Goal: Task Accomplishment & Management: Manage account settings

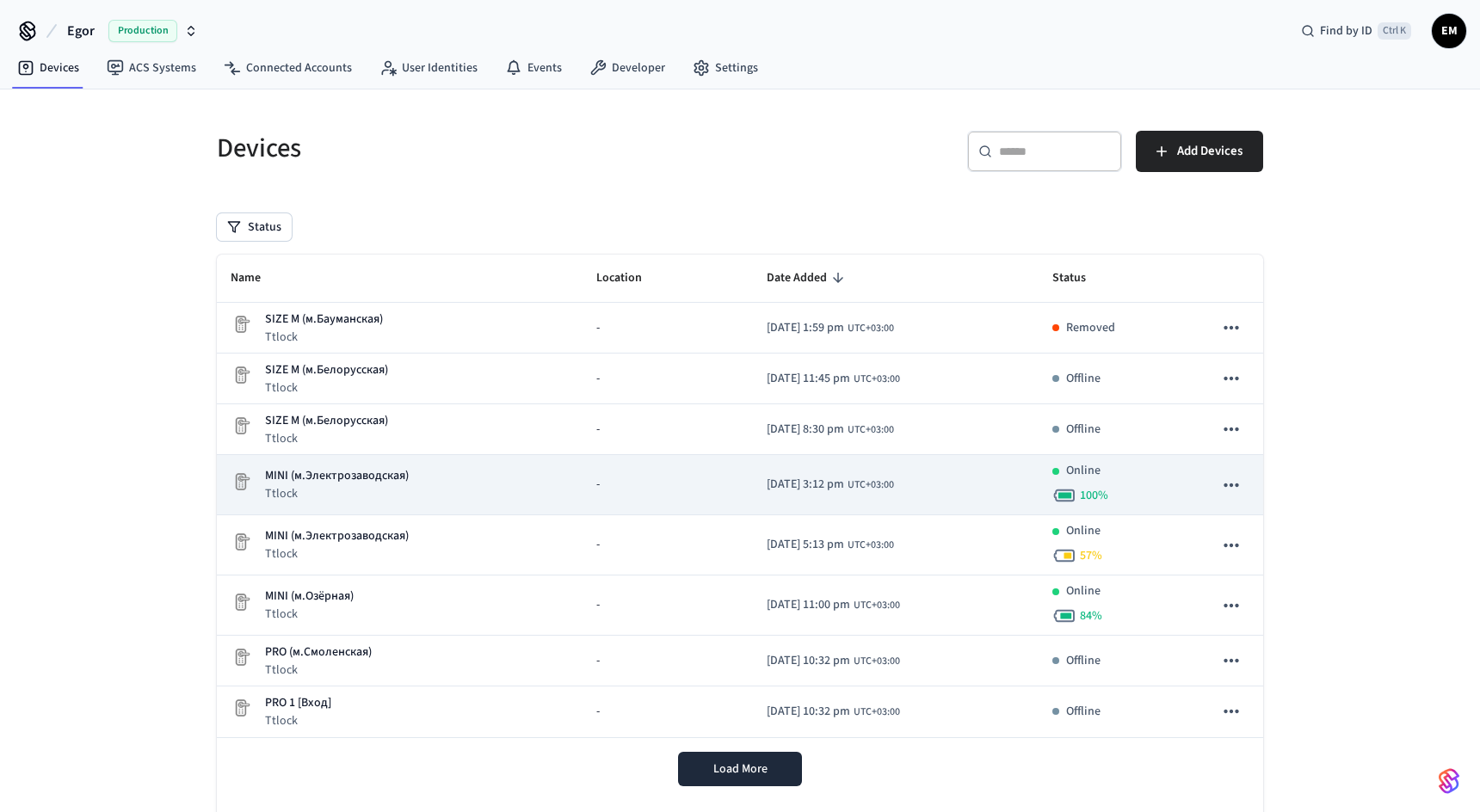
scroll to position [58, 0]
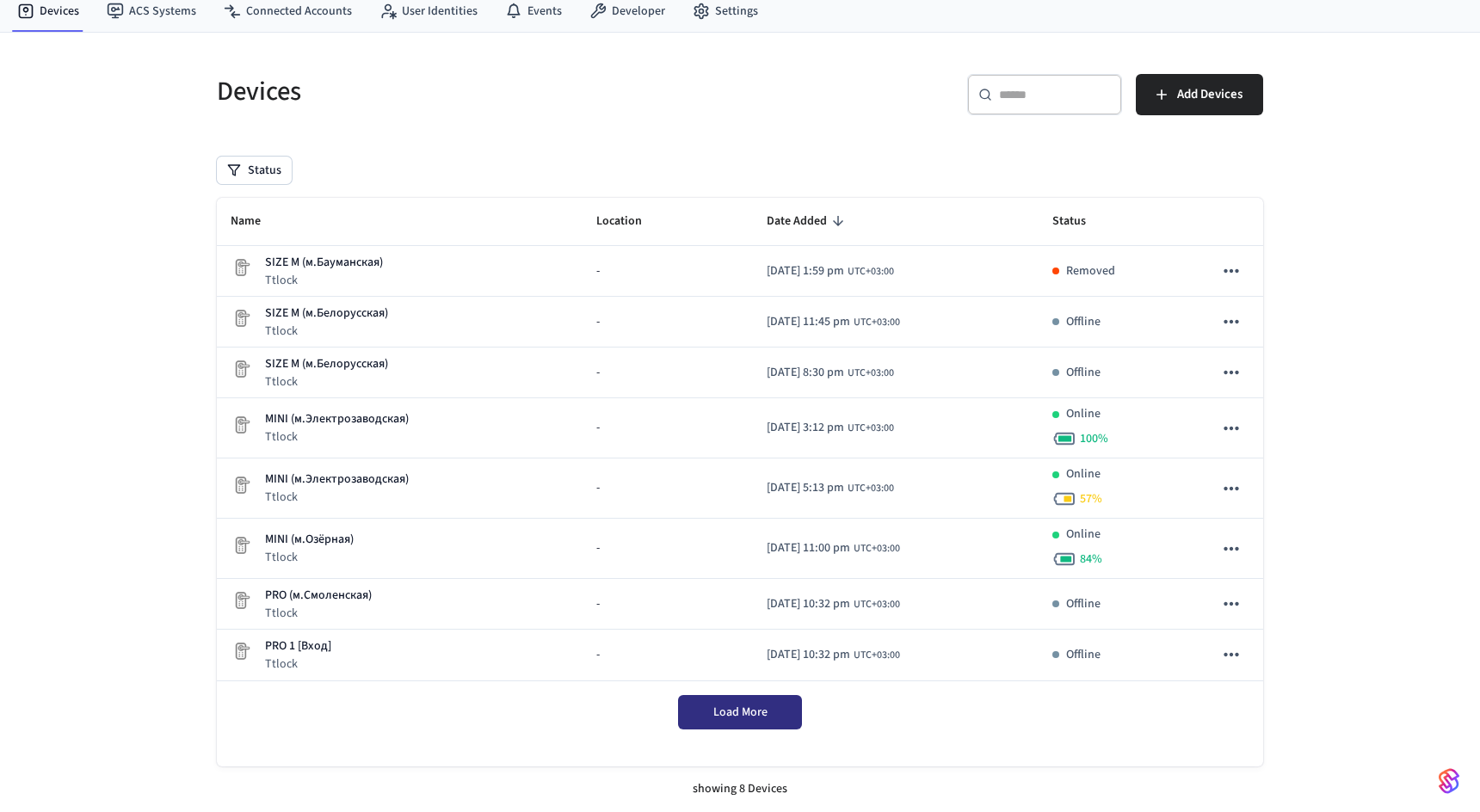
click at [768, 711] on button "Load More" at bounding box center [740, 712] width 124 height 34
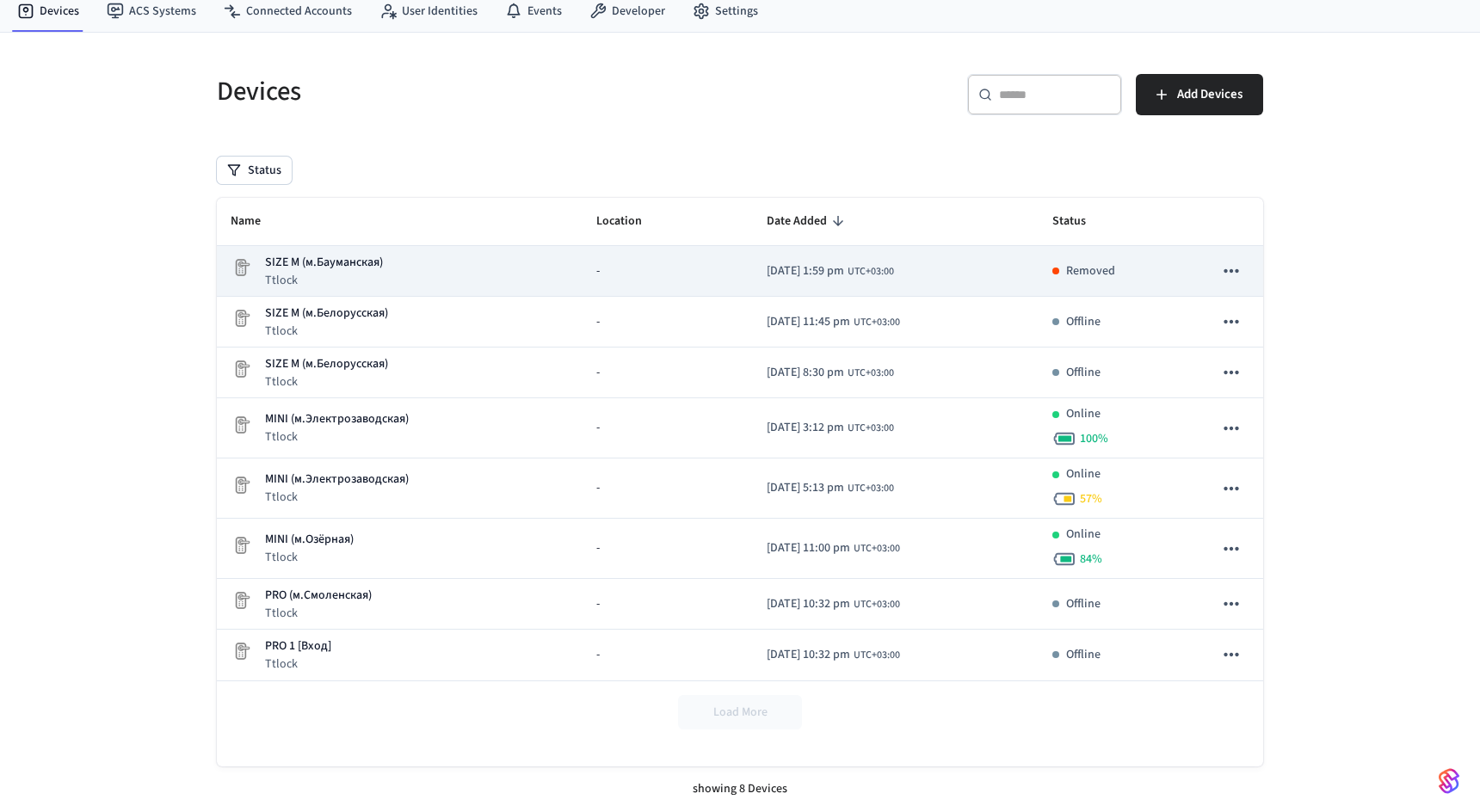
click at [1224, 269] on icon "sticky table" at bounding box center [1231, 271] width 23 height 23
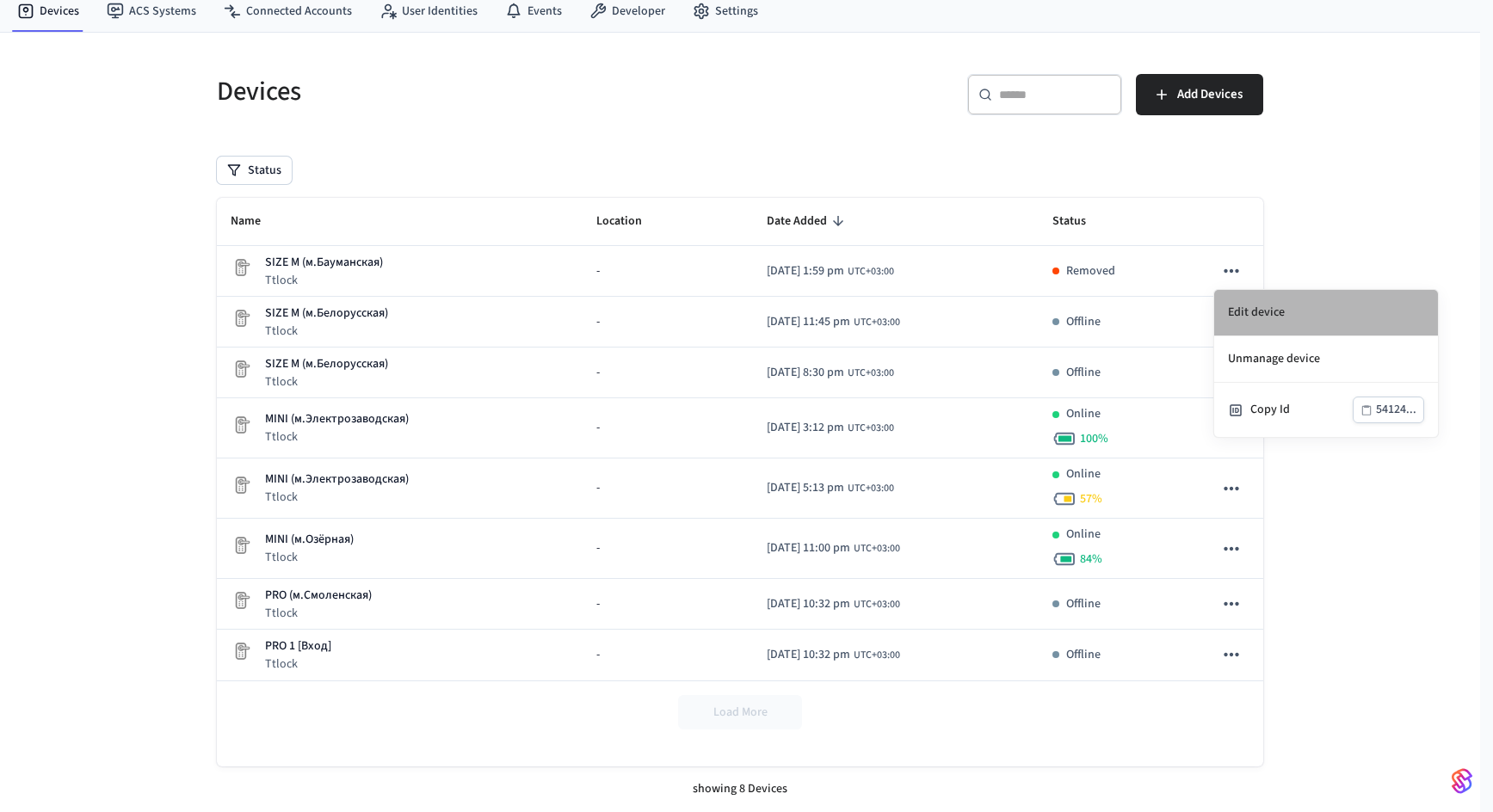
click at [1264, 304] on li "Edit device" at bounding box center [1326, 313] width 224 height 46
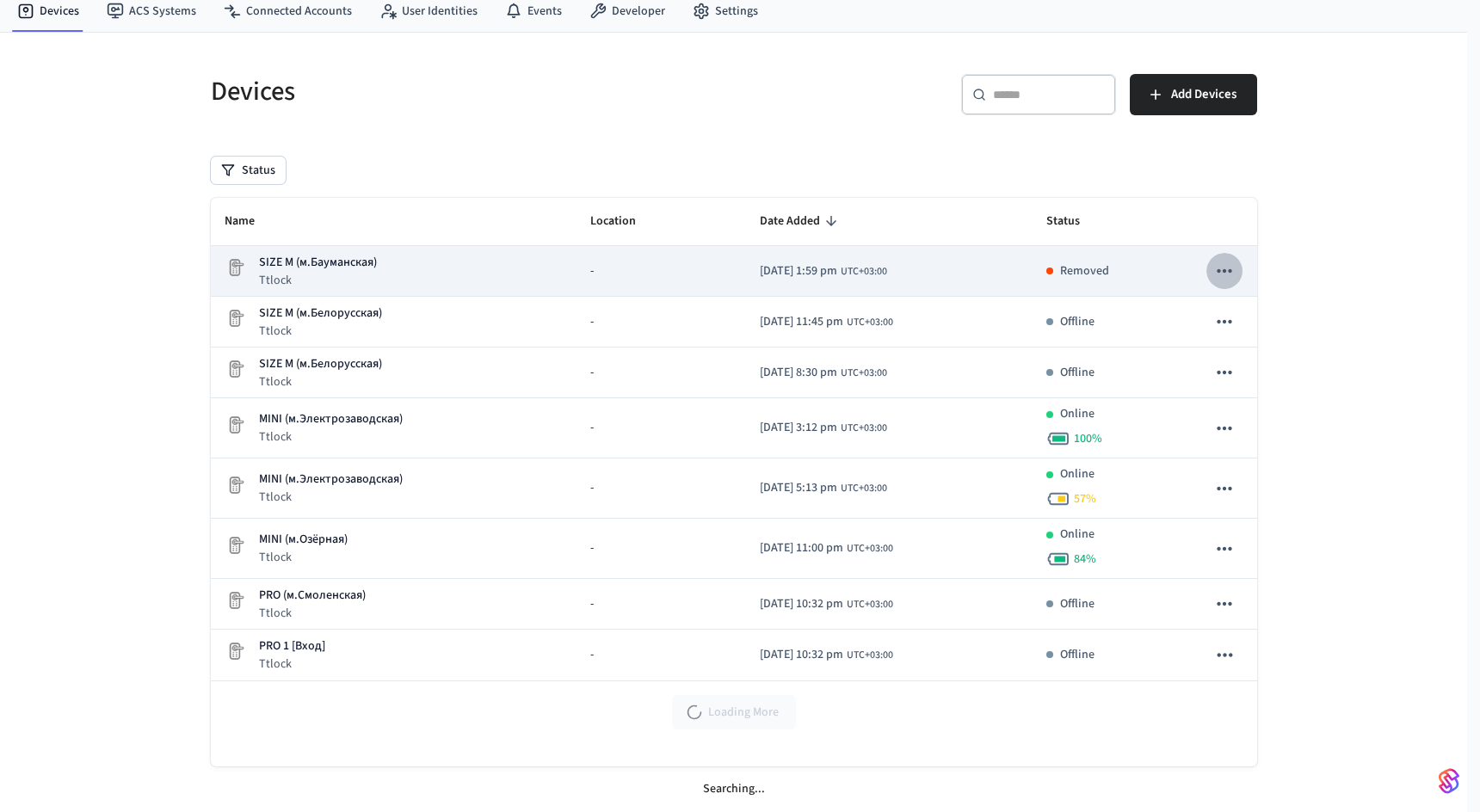
click at [1236, 257] on button "sticky table" at bounding box center [1225, 271] width 36 height 36
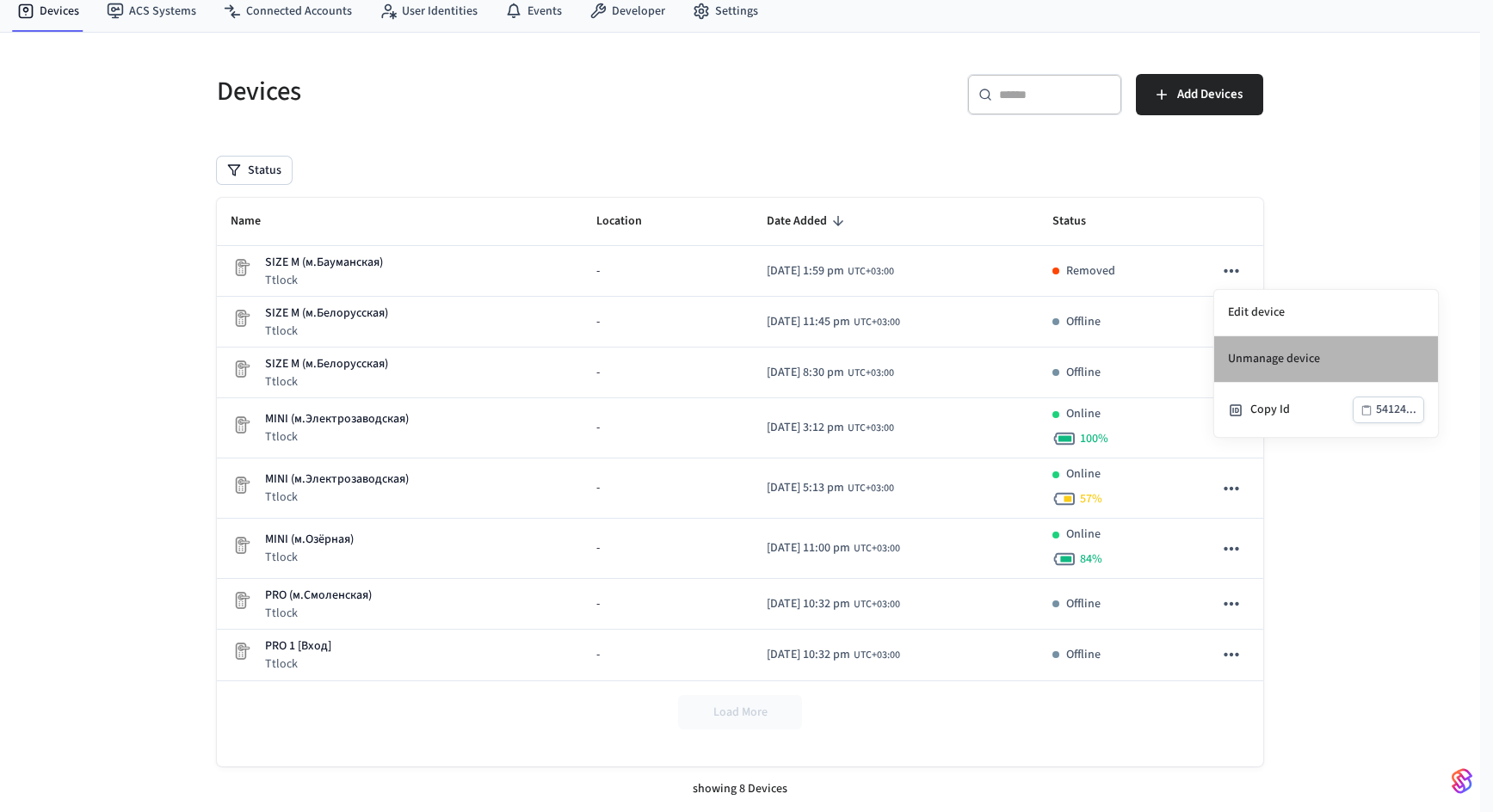
click at [1325, 361] on li "Unmanage device" at bounding box center [1326, 359] width 224 height 46
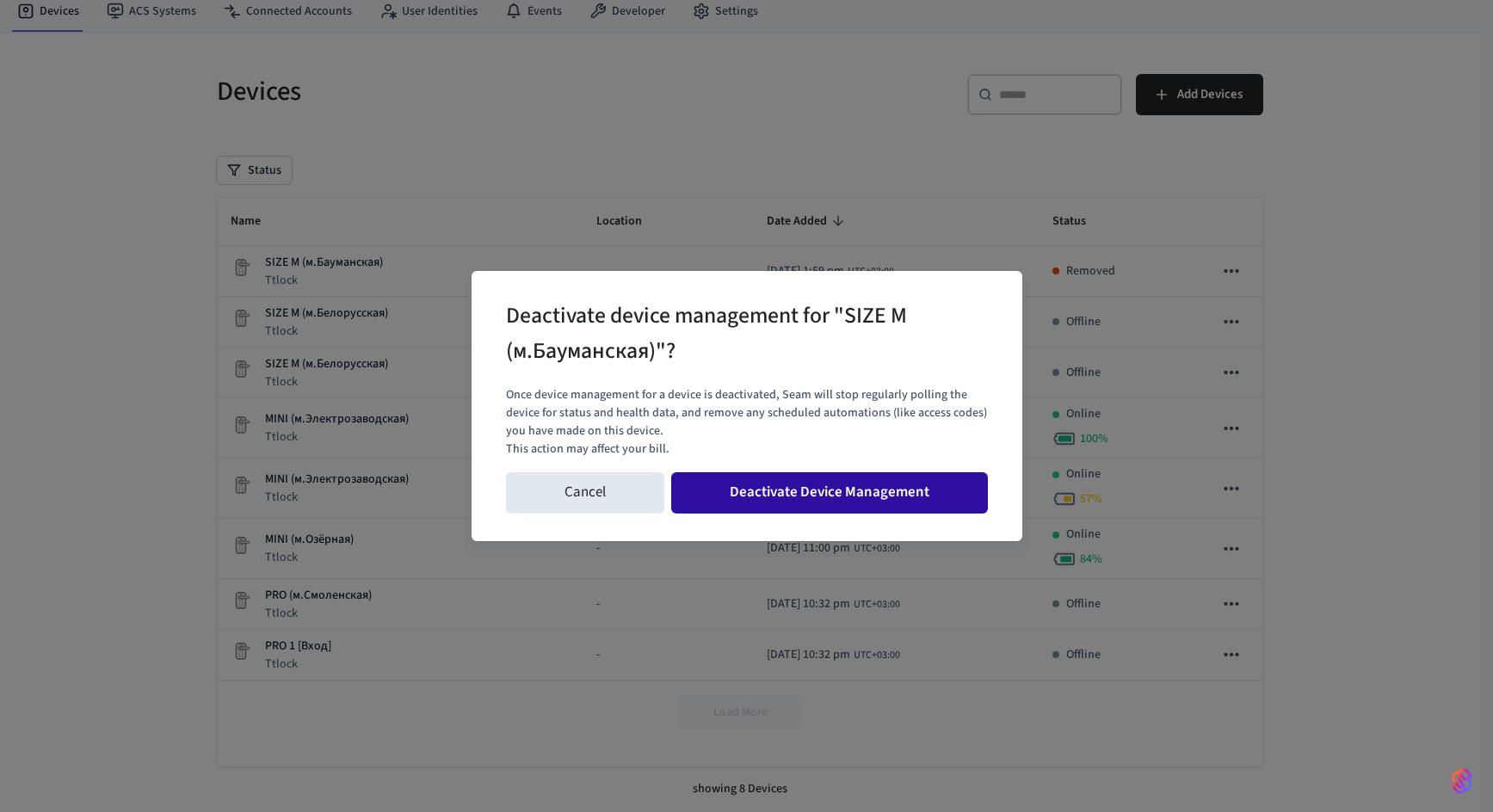
click at [797, 500] on button "Deactivate Device Management" at bounding box center [829, 493] width 317 height 42
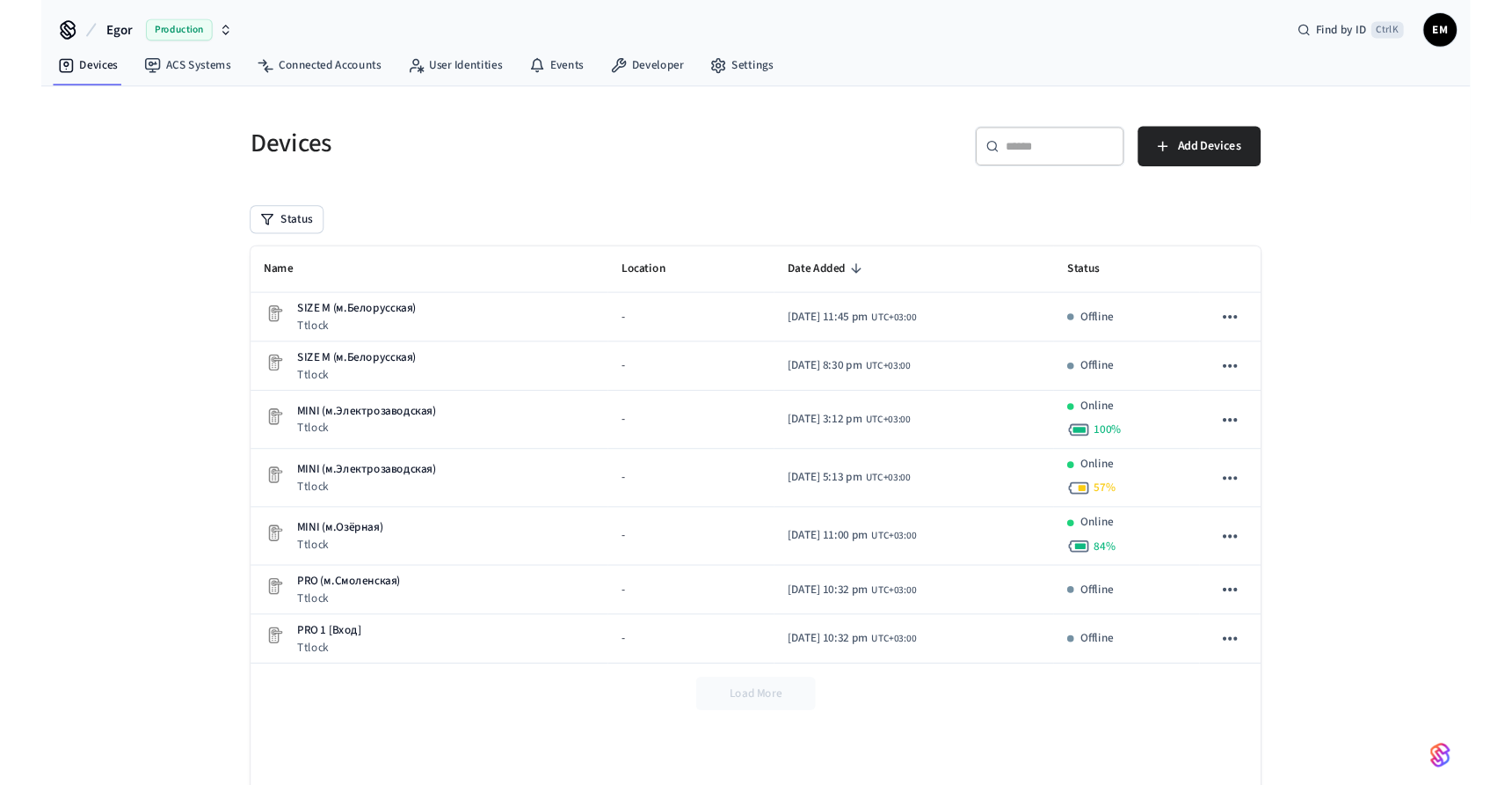
scroll to position [0, 0]
